Goal: Transaction & Acquisition: Purchase product/service

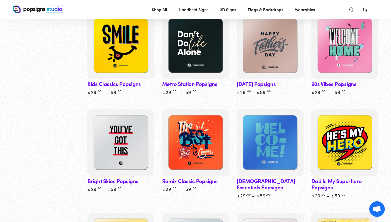
scroll to position [283, 0]
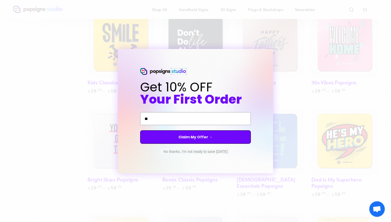
type input "**********"
click at [191, 136] on button "Claim My Offer →" at bounding box center [195, 136] width 111 height 13
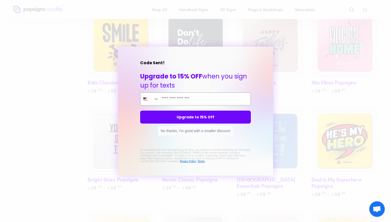
click at [188, 130] on button "No thanks, I'm good with a smaller discount" at bounding box center [195, 130] width 75 height 9
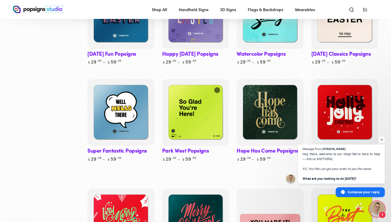
scroll to position [1376, 0]
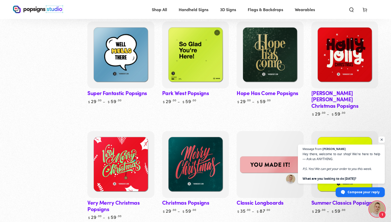
click at [383, 140] on span "Open chat" at bounding box center [382, 139] width 6 height 6
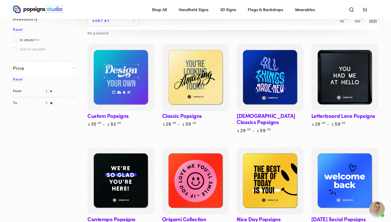
scroll to position [0, 0]
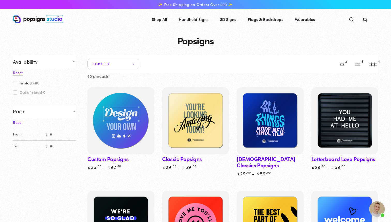
click at [132, 120] on img at bounding box center [121, 120] width 69 height 69
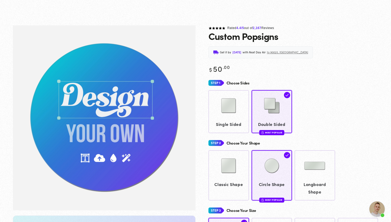
scroll to position [38, 0]
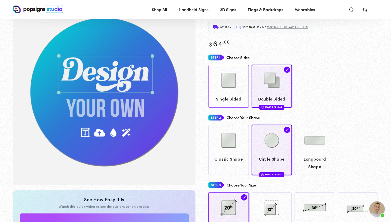
click at [238, 90] on img at bounding box center [229, 80] width 26 height 26
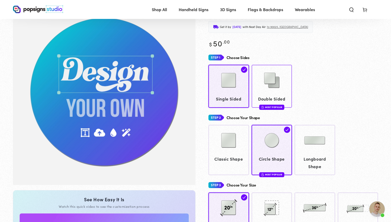
click at [275, 75] on img at bounding box center [272, 80] width 26 height 26
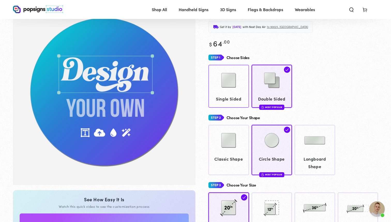
click at [231, 90] on img at bounding box center [229, 80] width 26 height 26
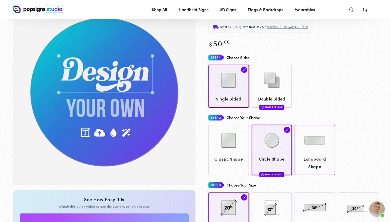
click at [303, 165] on span "Longboard Shape" at bounding box center [315, 162] width 36 height 15
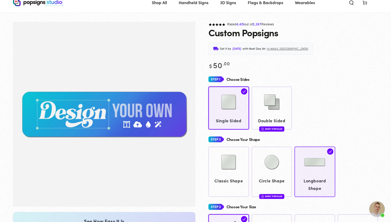
scroll to position [39, 0]
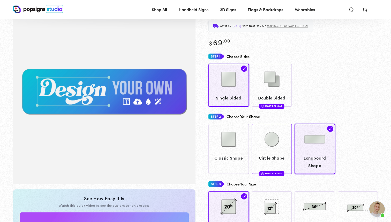
click at [274, 151] on img at bounding box center [272, 139] width 26 height 26
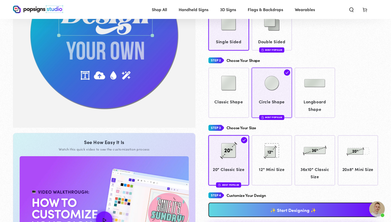
scroll to position [99, 0]
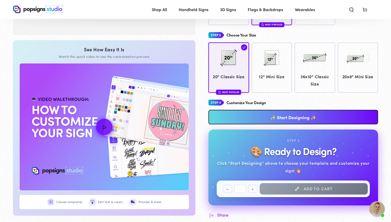
click at [300, 118] on link "✨ Start Designing ✨" at bounding box center [294, 117] width 170 height 14
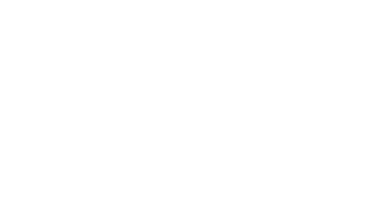
scroll to position [0, 0]
type textarea "An ancient tree with a door leading to a magical world"
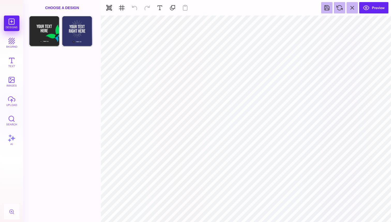
type input "#FFFFFF"
click at [224, 23] on button at bounding box center [223, 22] width 10 height 10
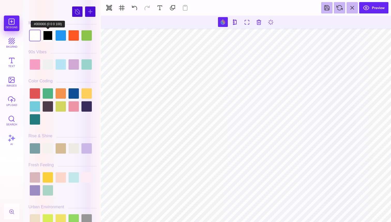
click at [47, 35] on div at bounding box center [48, 35] width 10 height 10
type input "#FFFFFF"
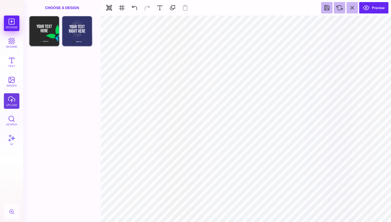
click at [11, 99] on button "upload" at bounding box center [12, 101] width 16 height 16
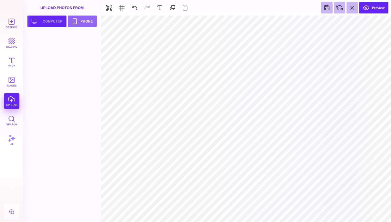
click at [57, 22] on button "Upload your artwork Computer" at bounding box center [46, 21] width 39 height 11
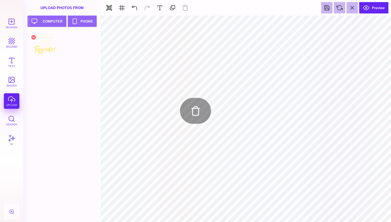
type input "#E7F3F5"
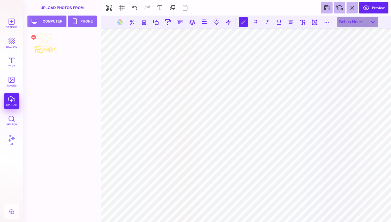
scroll to position [0, 1]
type textarea "*"
type textarea "**********"
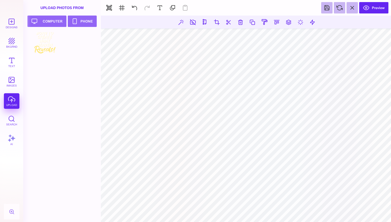
click at [326, 219] on section at bounding box center [246, 119] width 290 height 206
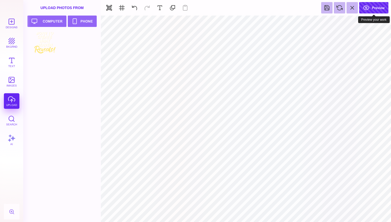
click at [380, 8] on button "Preview" at bounding box center [373, 7] width 29 height 11
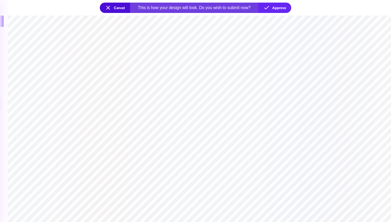
click at [111, 4] on button "Cancel" at bounding box center [115, 8] width 30 height 10
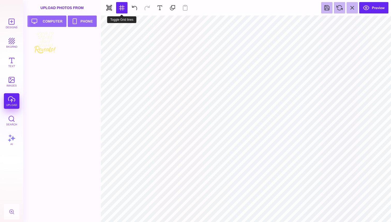
type input "#000000"
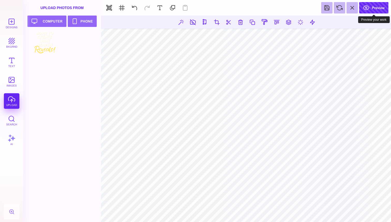
click at [379, 10] on button "Preview" at bounding box center [373, 7] width 29 height 11
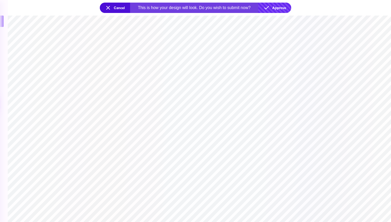
click at [281, 9] on button "Approve" at bounding box center [275, 8] width 33 height 10
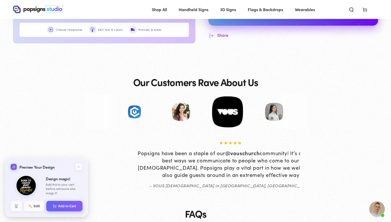
scroll to position [364, 0]
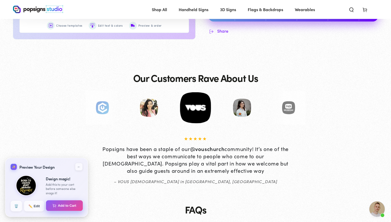
click at [74, 206] on button "Add to Cart" at bounding box center [64, 205] width 37 height 11
select select "**********"
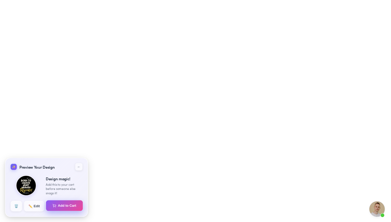
select select "**********"
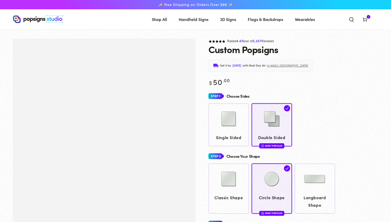
scroll to position [365, 0]
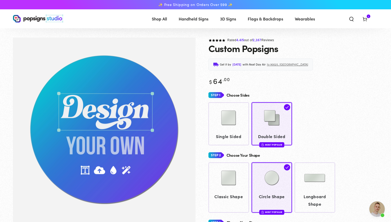
click at [269, 19] on span "Flags & Backdrops" at bounding box center [265, 19] width 35 height 8
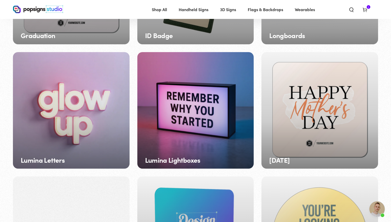
scroll to position [388, 0]
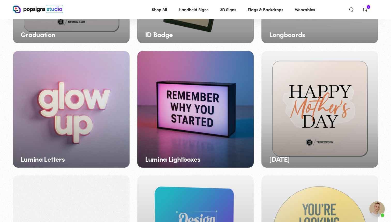
click at [269, 17] on header "Shop All Shop All Shop By Product Shop By Product Shop By Category" at bounding box center [195, 9] width 391 height 19
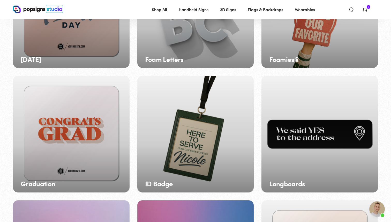
scroll to position [242, 0]
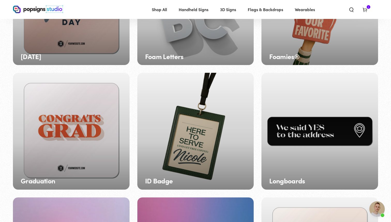
click at [196, 108] on div "ID Badge" at bounding box center [195, 131] width 117 height 117
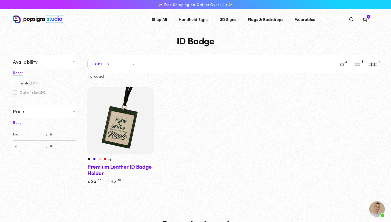
click at [129, 129] on img at bounding box center [121, 120] width 69 height 69
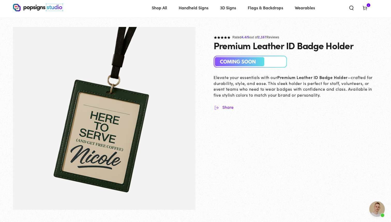
scroll to position [12, 0]
